Goal: Task Accomplishment & Management: Complete application form

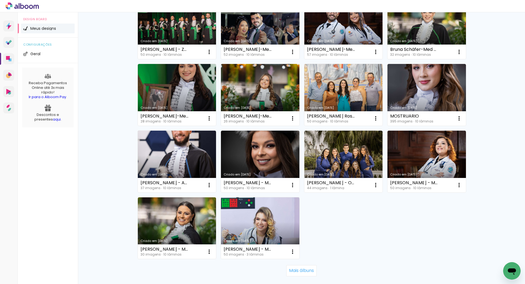
scroll to position [274, 0]
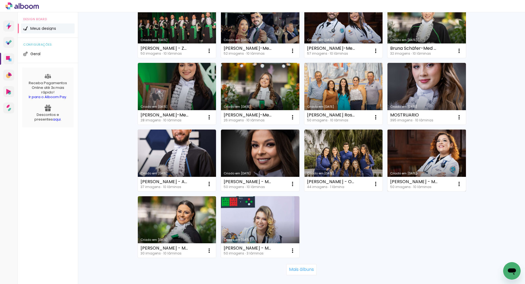
click at [423, 156] on link "Criado em [DATE]" at bounding box center [427, 161] width 79 height 62
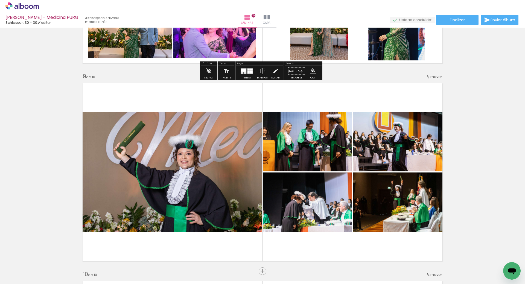
scroll to position [1560, 0]
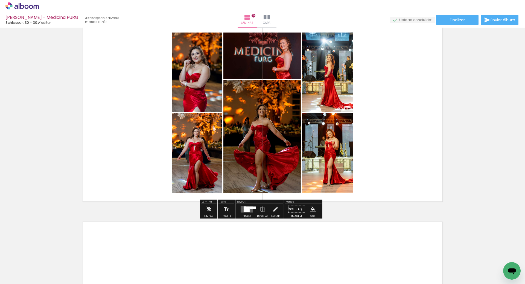
scroll to position [1779, 0]
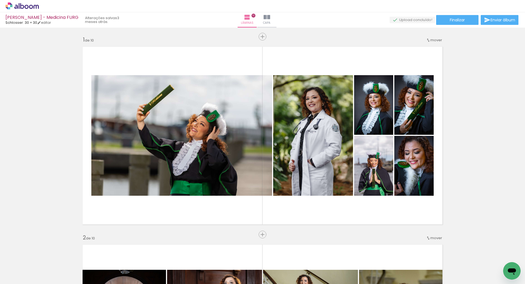
scroll to position [1779, 0]
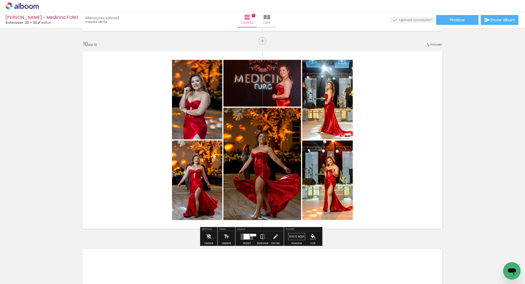
click at [246, 237] on div at bounding box center [247, 236] width 6 height 5
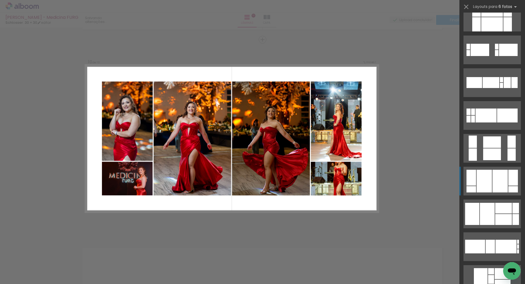
scroll to position [4844, 0]
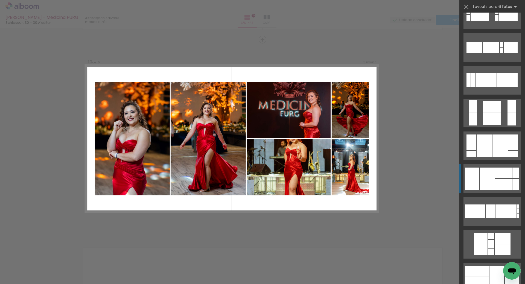
click at [498, 180] on div at bounding box center [504, 184] width 17 height 11
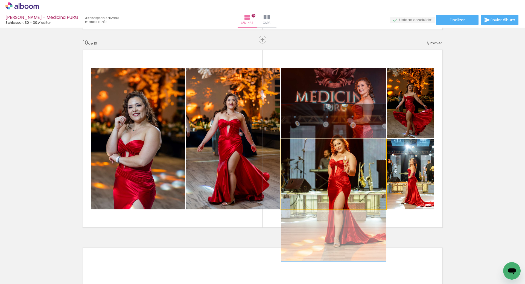
drag, startPoint x: 336, startPoint y: 171, endPoint x: 348, endPoint y: 179, distance: 14.1
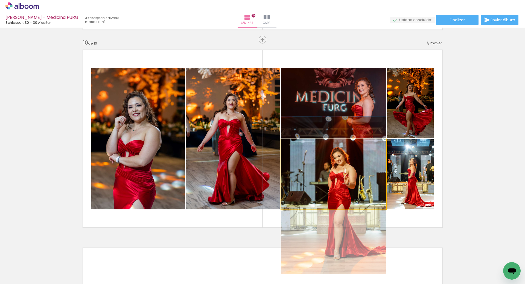
drag, startPoint x: 352, startPoint y: 175, endPoint x: 353, endPoint y: 187, distance: 11.8
click at [371, 188] on quentale-photo at bounding box center [333, 174] width 105 height 70
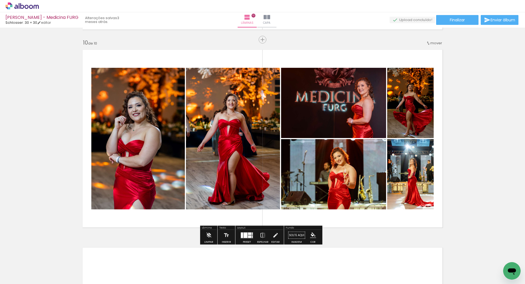
click at [244, 236] on div at bounding box center [246, 235] width 4 height 5
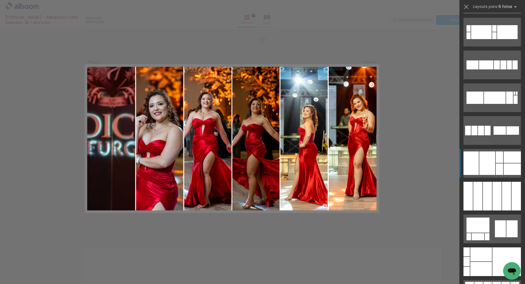
scroll to position [5622, 0]
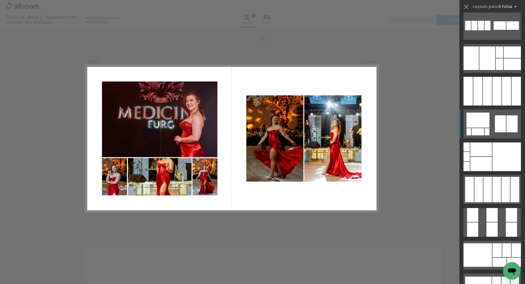
click at [495, 123] on div at bounding box center [500, 123] width 11 height 17
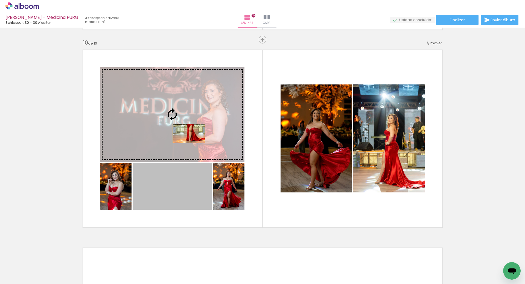
drag, startPoint x: 184, startPoint y: 191, endPoint x: 187, endPoint y: 132, distance: 58.4
click at [0, 0] on slot at bounding box center [0, 0] width 0 height 0
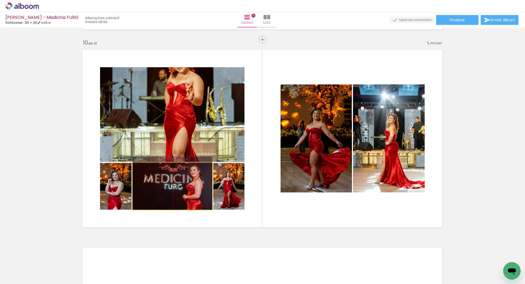
drag, startPoint x: 180, startPoint y: 193, endPoint x: 181, endPoint y: 124, distance: 69.0
click at [0, 0] on slot at bounding box center [0, 0] width 0 height 0
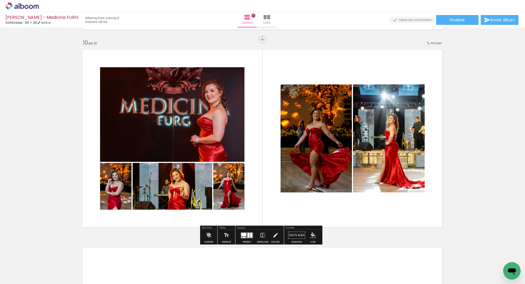
click at [249, 236] on quentale-layouter at bounding box center [247, 235] width 13 height 6
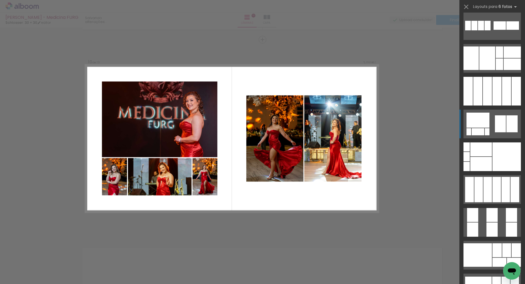
scroll to position [5715, 0]
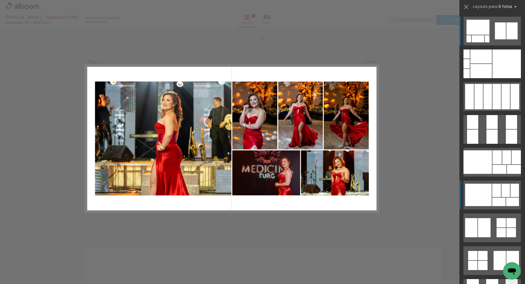
click at [483, 191] on div at bounding box center [479, 195] width 27 height 22
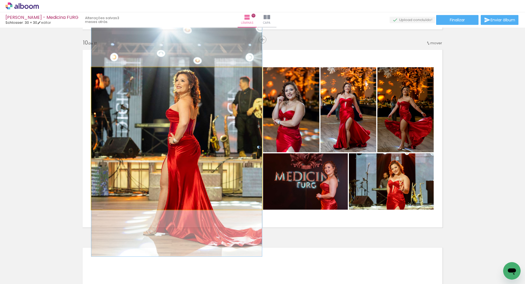
drag, startPoint x: 207, startPoint y: 152, endPoint x: 207, endPoint y: 142, distance: 9.9
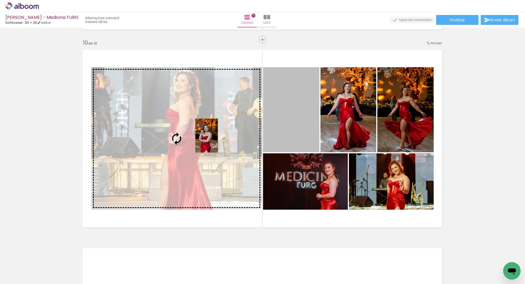
drag, startPoint x: 280, startPoint y: 120, endPoint x: 178, endPoint y: 140, distance: 104.0
click at [0, 0] on slot at bounding box center [0, 0] width 0 height 0
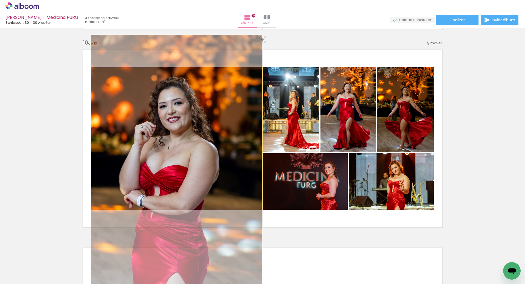
drag, startPoint x: 186, startPoint y: 119, endPoint x: 191, endPoint y: 144, distance: 25.3
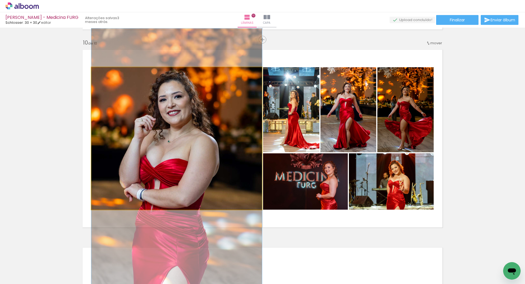
drag, startPoint x: 201, startPoint y: 136, endPoint x: 206, endPoint y: 129, distance: 8.0
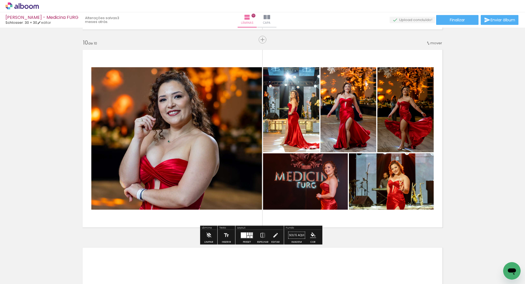
click at [154, 96] on quentale-photo at bounding box center [176, 138] width 171 height 143
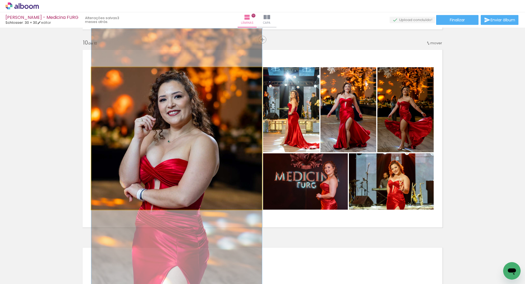
click at [100, 78] on quentale-photo at bounding box center [176, 138] width 171 height 143
click at [138, 102] on quentale-photo at bounding box center [176, 138] width 171 height 143
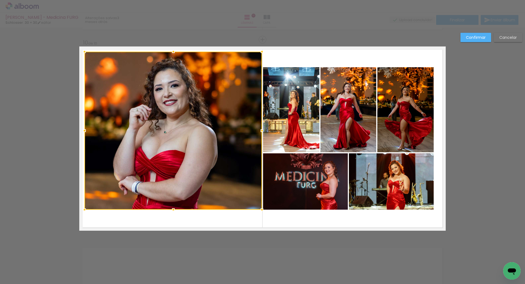
drag, startPoint x: 90, startPoint y: 68, endPoint x: 83, endPoint y: 53, distance: 17.0
click at [83, 53] on div at bounding box center [84, 51] width 11 height 11
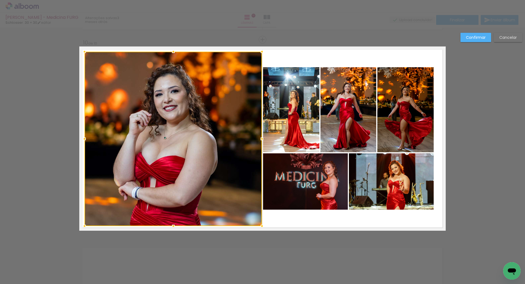
drag, startPoint x: 173, startPoint y: 210, endPoint x: 171, endPoint y: 227, distance: 16.5
click at [171, 227] on div at bounding box center [173, 226] width 11 height 11
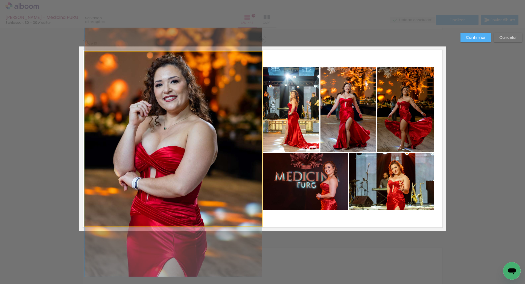
drag, startPoint x: 169, startPoint y: 154, endPoint x: 171, endPoint y: 145, distance: 9.6
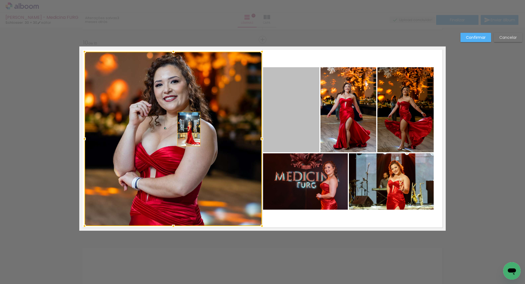
drag, startPoint x: 287, startPoint y: 111, endPoint x: 178, endPoint y: 131, distance: 110.8
click at [178, 131] on album-spread "10 de 10" at bounding box center [262, 139] width 367 height 184
drag, startPoint x: 194, startPoint y: 128, endPoint x: 154, endPoint y: 138, distance: 41.4
click at [154, 138] on album-spread "10 de 10" at bounding box center [262, 139] width 367 height 184
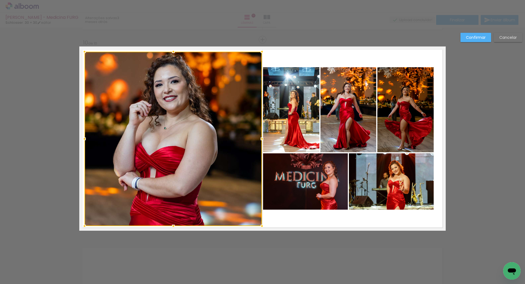
click at [0, 0] on slot "Confirmar" at bounding box center [0, 0] width 0 height 0
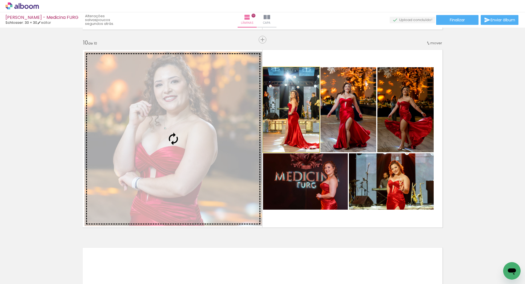
drag, startPoint x: 291, startPoint y: 117, endPoint x: 197, endPoint y: 129, distance: 95.1
click at [0, 0] on slot at bounding box center [0, 0] width 0 height 0
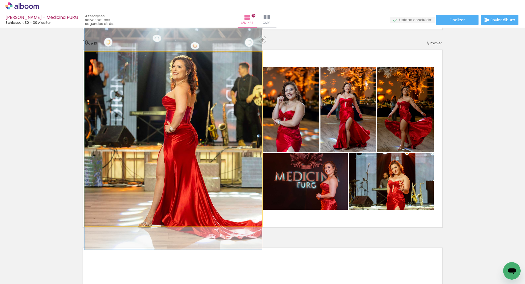
drag, startPoint x: 205, startPoint y: 138, endPoint x: 209, endPoint y: 116, distance: 22.7
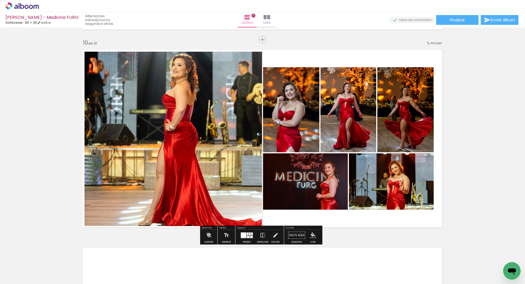
click at [210, 138] on quentale-photo at bounding box center [174, 139] width 178 height 175
click at [236, 97] on quentale-photo at bounding box center [174, 139] width 178 height 175
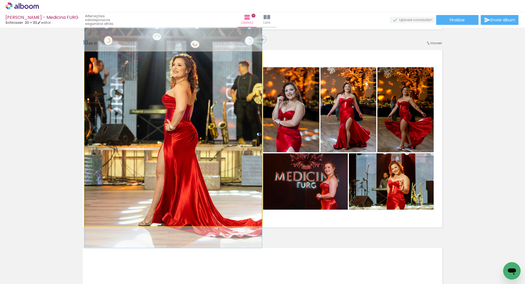
click at [236, 97] on quentale-photo at bounding box center [174, 139] width 178 height 175
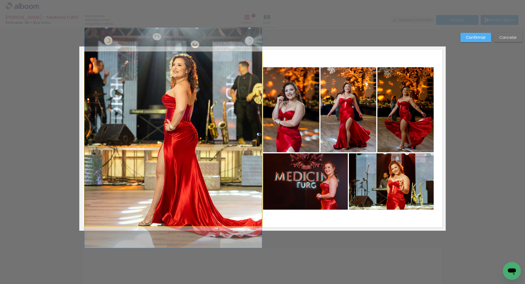
click at [236, 97] on quentale-photo at bounding box center [174, 139] width 178 height 175
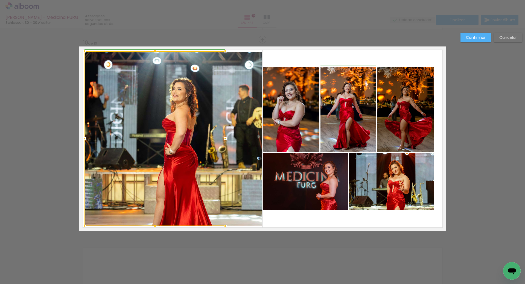
drag, startPoint x: 261, startPoint y: 53, endPoint x: 137, endPoint y: 67, distance: 124.3
click at [137, 67] on div at bounding box center [155, 138] width 141 height 175
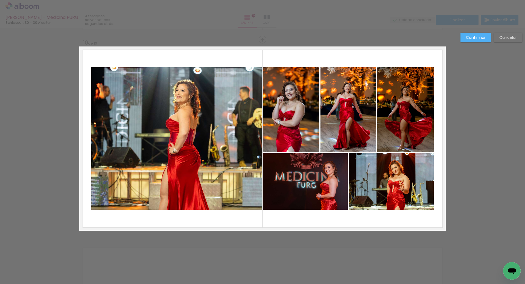
click at [204, 101] on quentale-photo at bounding box center [176, 138] width 171 height 143
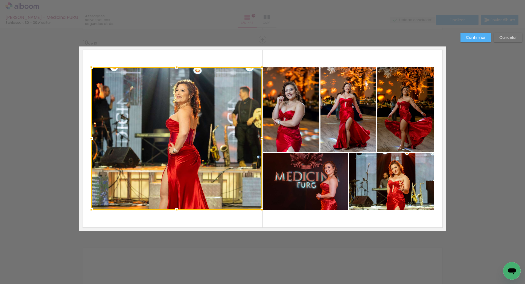
click at [204, 101] on div at bounding box center [176, 138] width 171 height 143
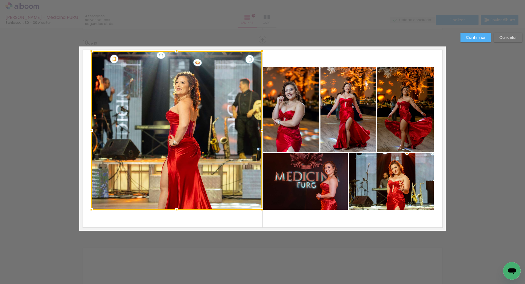
drag, startPoint x: 173, startPoint y: 67, endPoint x: 175, endPoint y: 50, distance: 16.3
click at [175, 50] on div at bounding box center [176, 51] width 11 height 11
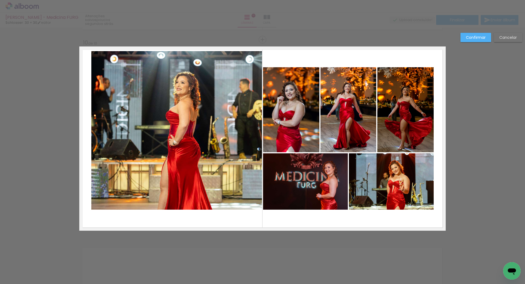
click at [178, 190] on quentale-photo at bounding box center [176, 130] width 171 height 159
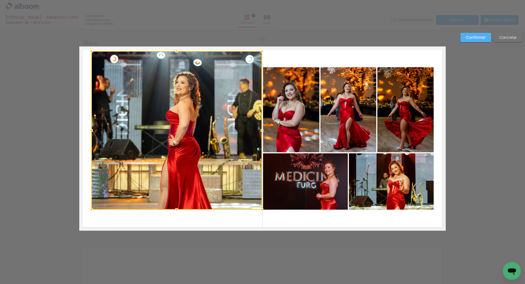
click at [178, 190] on div at bounding box center [176, 130] width 171 height 159
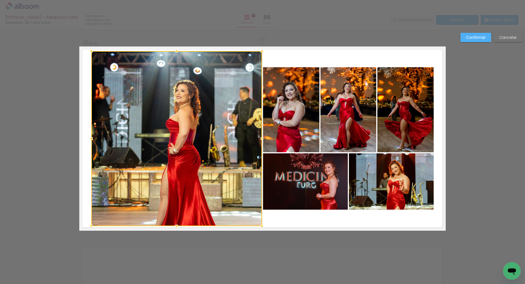
drag, startPoint x: 176, startPoint y: 210, endPoint x: 176, endPoint y: 227, distance: 16.4
click at [176, 227] on div at bounding box center [176, 226] width 11 height 11
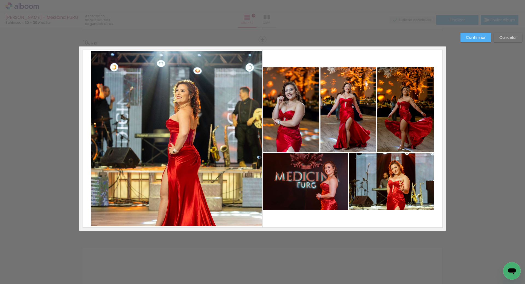
click at [239, 64] on quentale-photo at bounding box center [176, 138] width 171 height 175
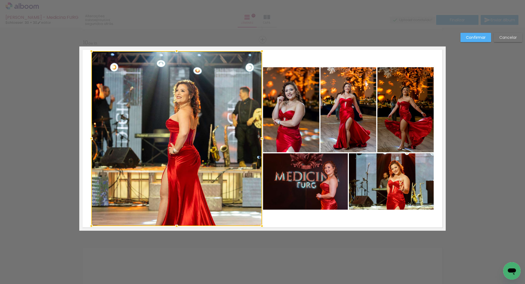
click at [239, 64] on div at bounding box center [176, 138] width 171 height 175
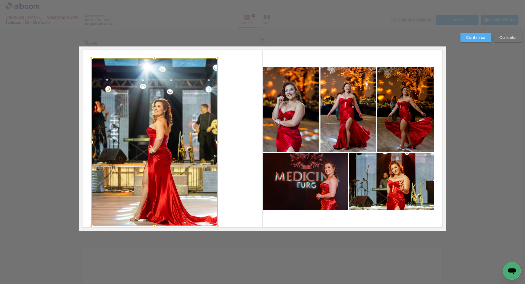
drag, startPoint x: 260, startPoint y: 51, endPoint x: 216, endPoint y: 57, distance: 44.9
click at [216, 57] on div at bounding box center [217, 58] width 11 height 11
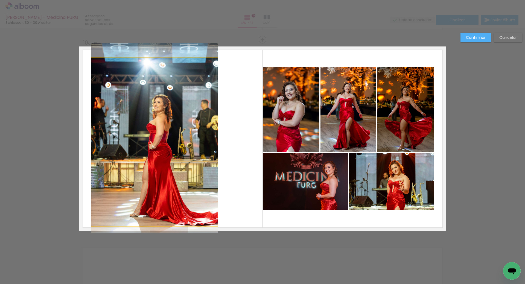
drag, startPoint x: 173, startPoint y: 117, endPoint x: 190, endPoint y: 113, distance: 17.5
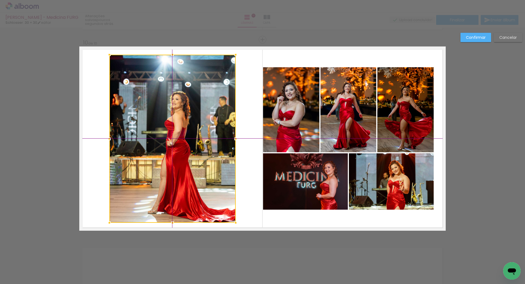
drag, startPoint x: 175, startPoint y: 138, endPoint x: 196, endPoint y: 133, distance: 21.4
click at [196, 133] on div at bounding box center [172, 139] width 126 height 168
click at [188, 134] on div at bounding box center [172, 138] width 126 height 168
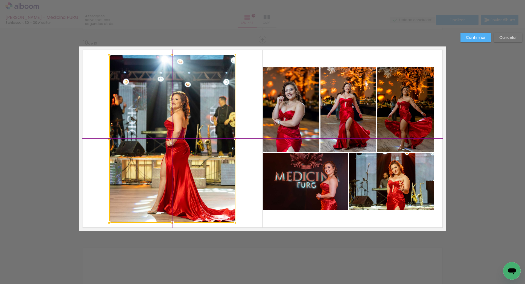
click at [187, 135] on div at bounding box center [172, 139] width 126 height 168
click at [0, 0] on slot "Confirmar" at bounding box center [0, 0] width 0 height 0
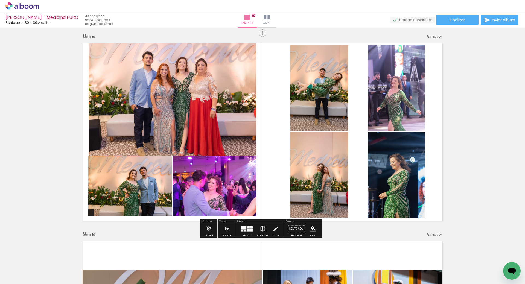
scroll to position [1397, 0]
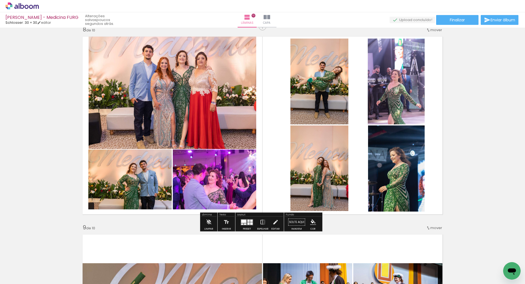
click at [270, 114] on quentale-layouter at bounding box center [262, 125] width 367 height 184
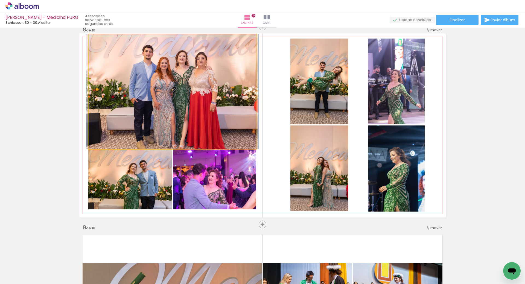
click at [216, 80] on quentale-photo at bounding box center [173, 91] width 168 height 115
click at [222, 72] on quentale-photo at bounding box center [173, 91] width 168 height 115
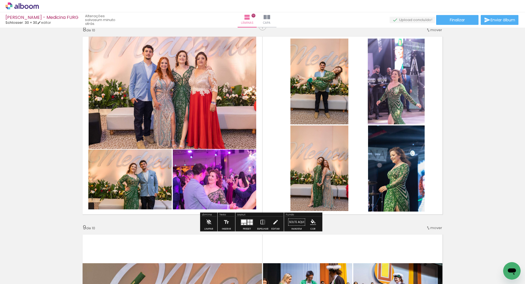
click at [167, 69] on quentale-photo at bounding box center [173, 91] width 168 height 115
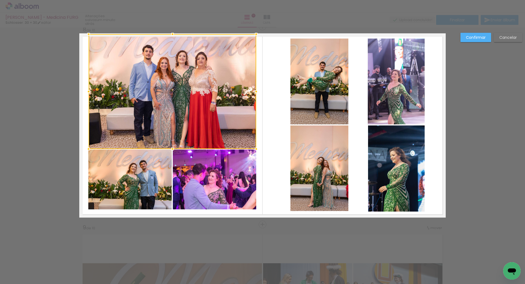
click at [167, 69] on div at bounding box center [173, 91] width 168 height 115
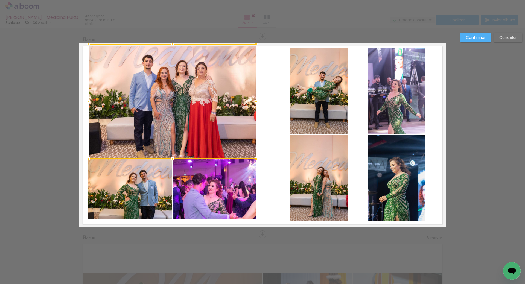
scroll to position [1384, 0]
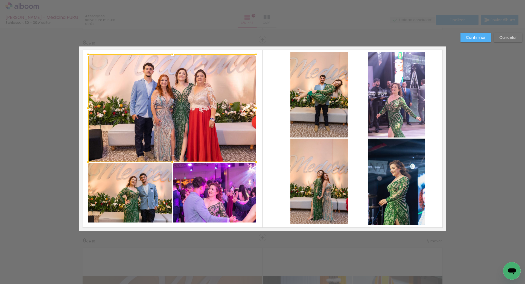
drag, startPoint x: 87, startPoint y: 46, endPoint x: 87, endPoint y: 52, distance: 6.0
click at [87, 52] on div at bounding box center [88, 54] width 11 height 11
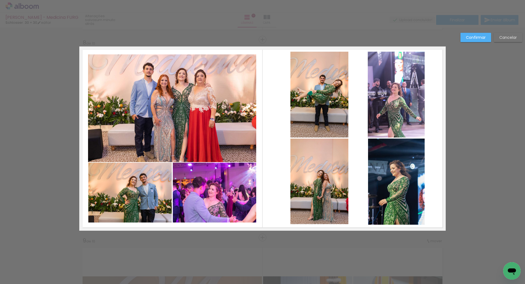
click at [95, 59] on quentale-photo at bounding box center [172, 108] width 168 height 108
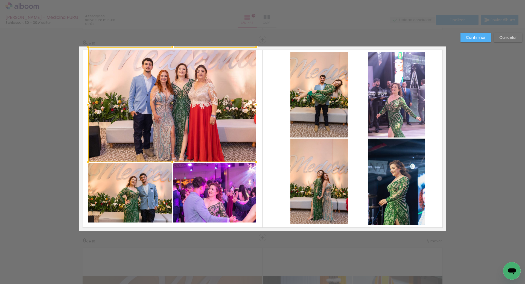
drag, startPoint x: 85, startPoint y: 54, endPoint x: 85, endPoint y: 50, distance: 4.1
click at [85, 50] on div at bounding box center [88, 47] width 11 height 11
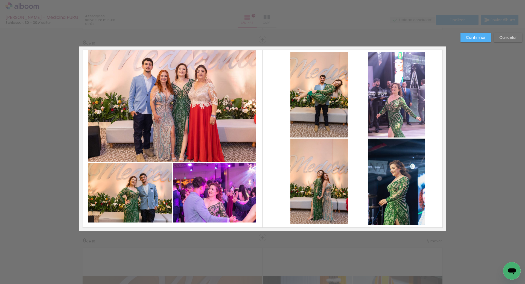
click at [0, 0] on slot "Cancelar" at bounding box center [0, 0] width 0 height 0
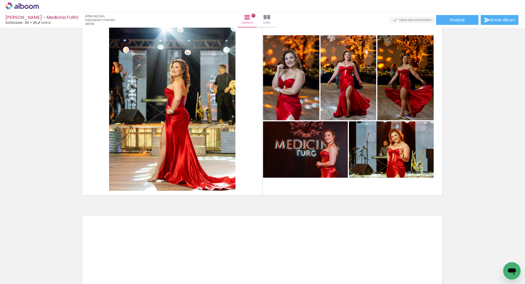
scroll to position [1822, 0]
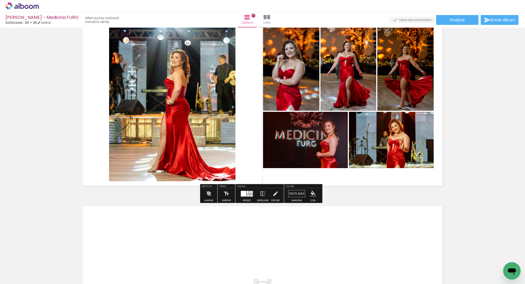
scroll to position [5715, 0]
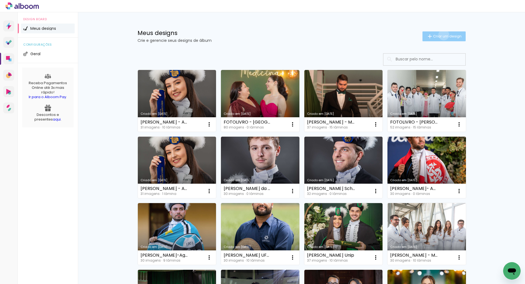
click at [441, 35] on span "Criar um design" at bounding box center [448, 36] width 28 height 4
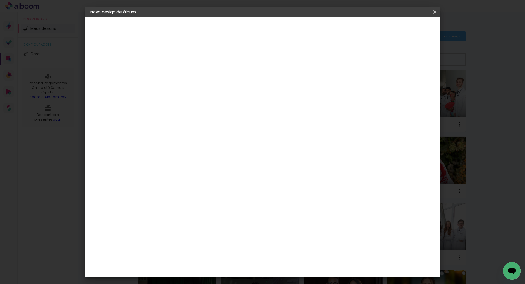
click at [180, 75] on input at bounding box center [180, 73] width 0 height 8
type input "hhhh"
type paper-input "hhhh"
click at [0, 0] on slot "Avançar" at bounding box center [0, 0] width 0 height 0
click at [221, 103] on input at bounding box center [193, 104] width 55 height 7
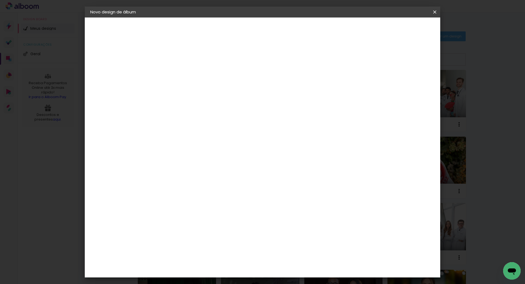
type input "sc"
type paper-input "sc"
click at [197, 146] on div "Schlosser" at bounding box center [186, 144] width 21 height 4
click at [0, 0] on slot "Avançar" at bounding box center [0, 0] width 0 height 0
click at [433, 11] on iron-icon at bounding box center [435, 11] width 7 height 5
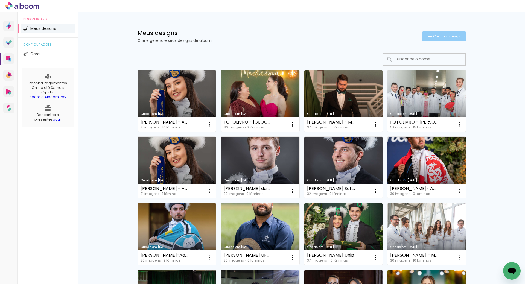
click at [431, 31] on paper-button "Criar um design" at bounding box center [444, 36] width 43 height 10
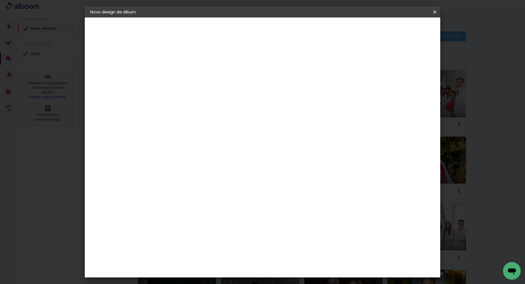
click at [180, 73] on input at bounding box center [180, 73] width 0 height 8
type input "hhh"
type paper-input "hhh"
click at [0, 0] on slot "Avançar" at bounding box center [0, 0] width 0 height 0
click at [212, 108] on paper-input-container "sc" at bounding box center [188, 104] width 48 height 12
